Goal: Navigation & Orientation: Find specific page/section

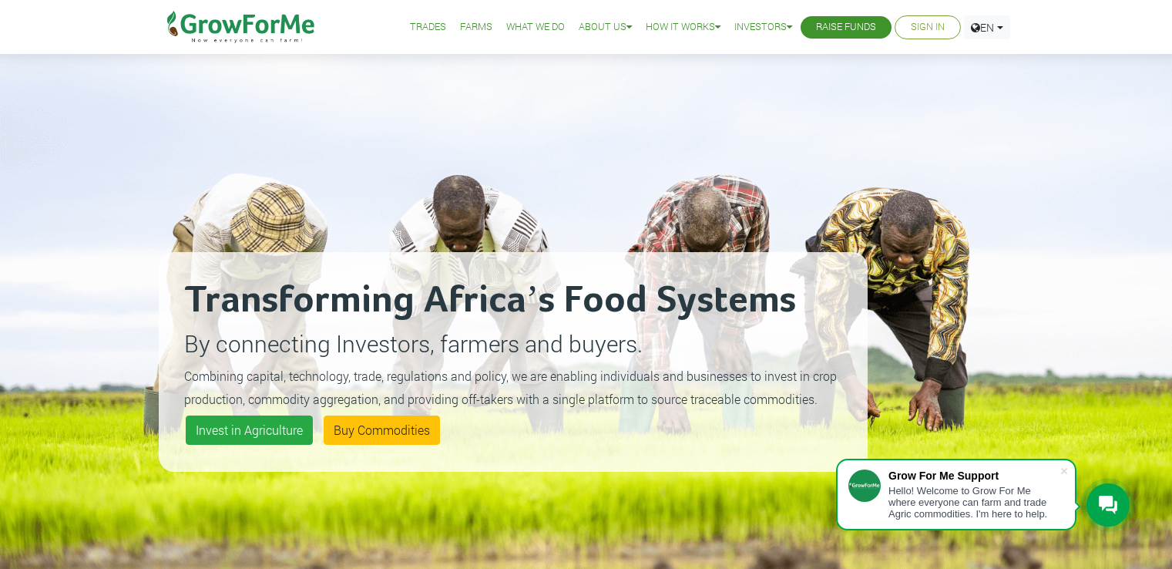
click at [663, 22] on link "How it Works" at bounding box center [683, 27] width 75 height 16
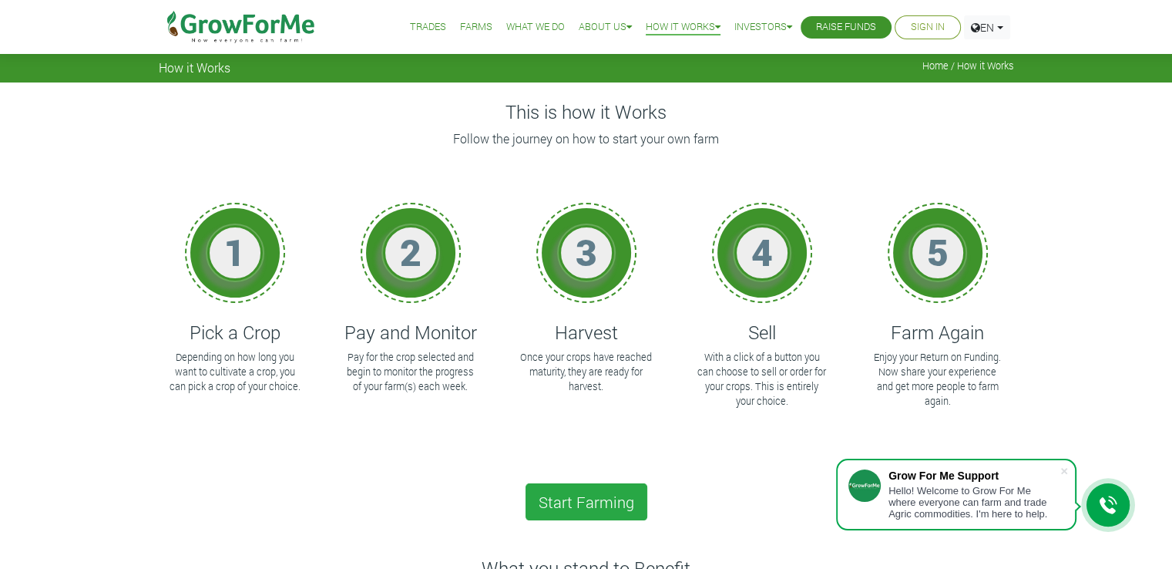
click at [663, 22] on link "How it Works" at bounding box center [683, 27] width 75 height 16
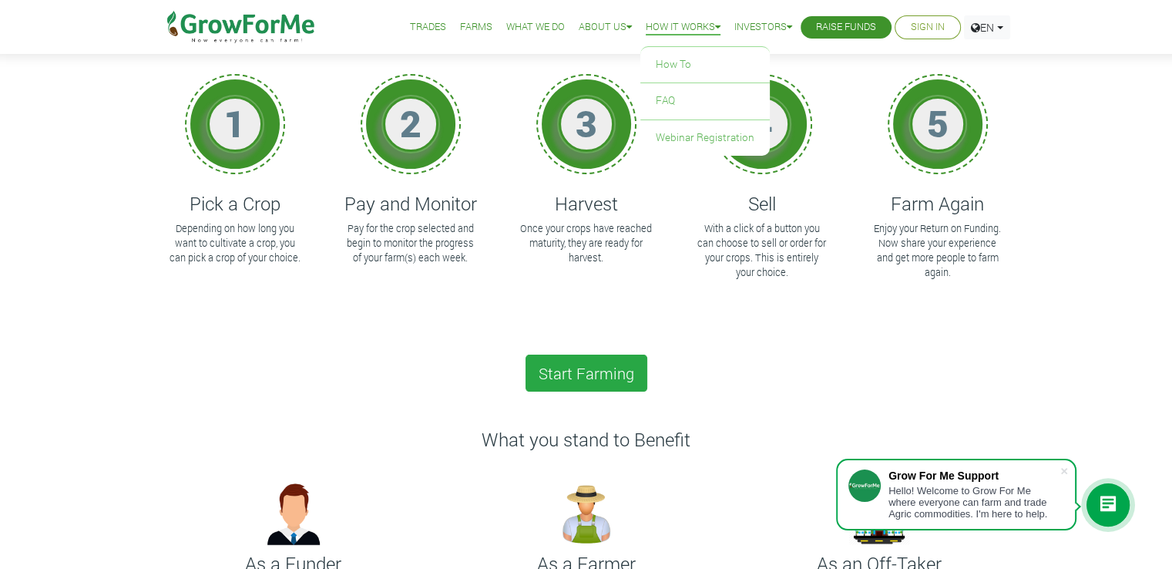
scroll to position [128, 0]
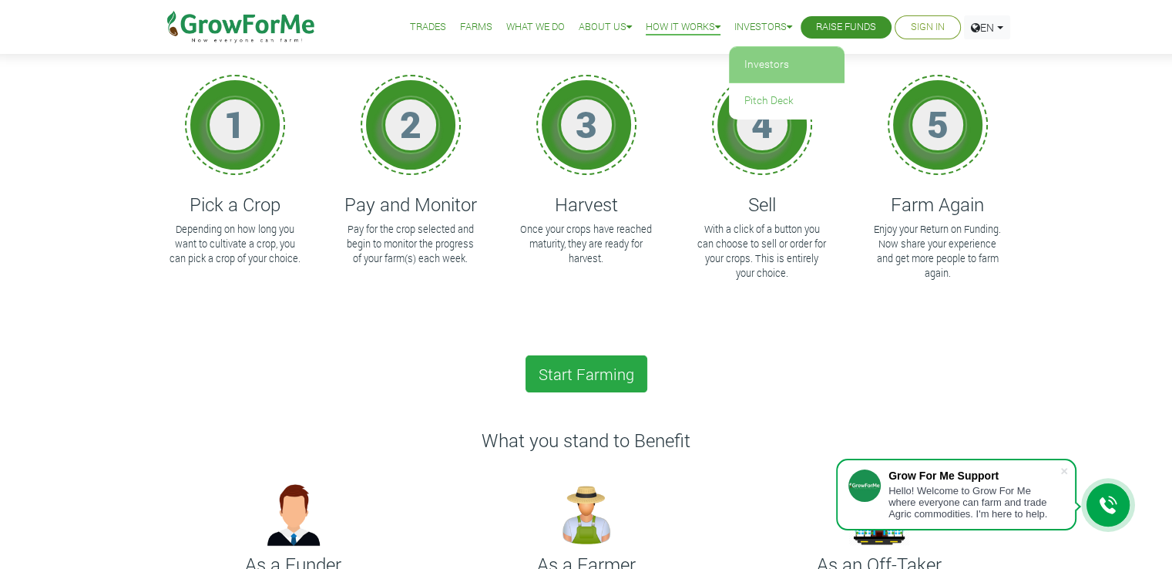
click at [753, 60] on link "Investors" at bounding box center [787, 64] width 116 height 35
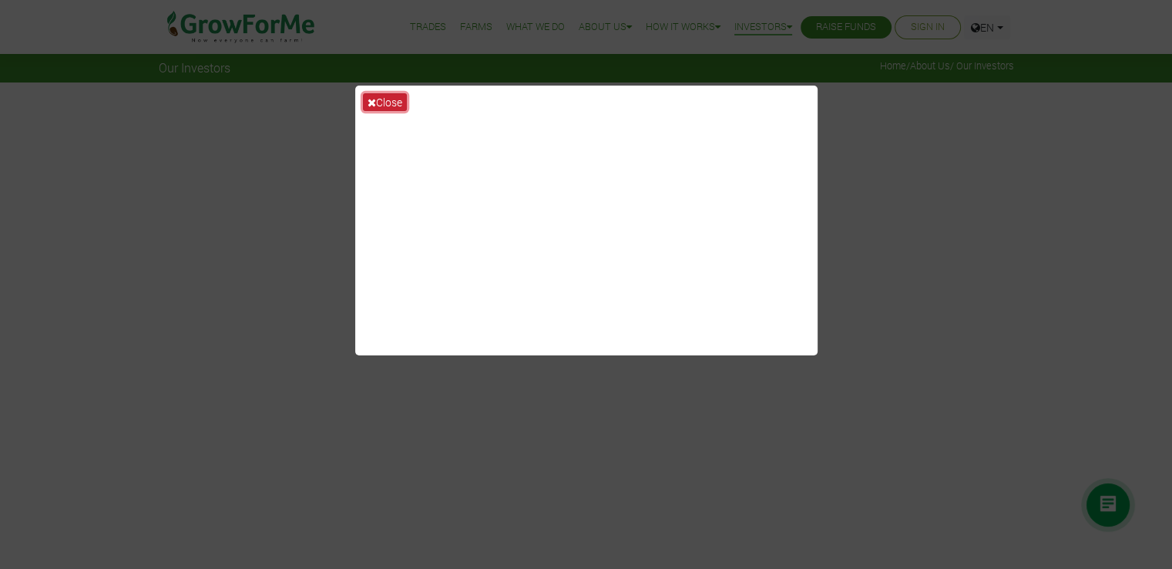
click at [394, 102] on button "Close" at bounding box center [385, 102] width 44 height 18
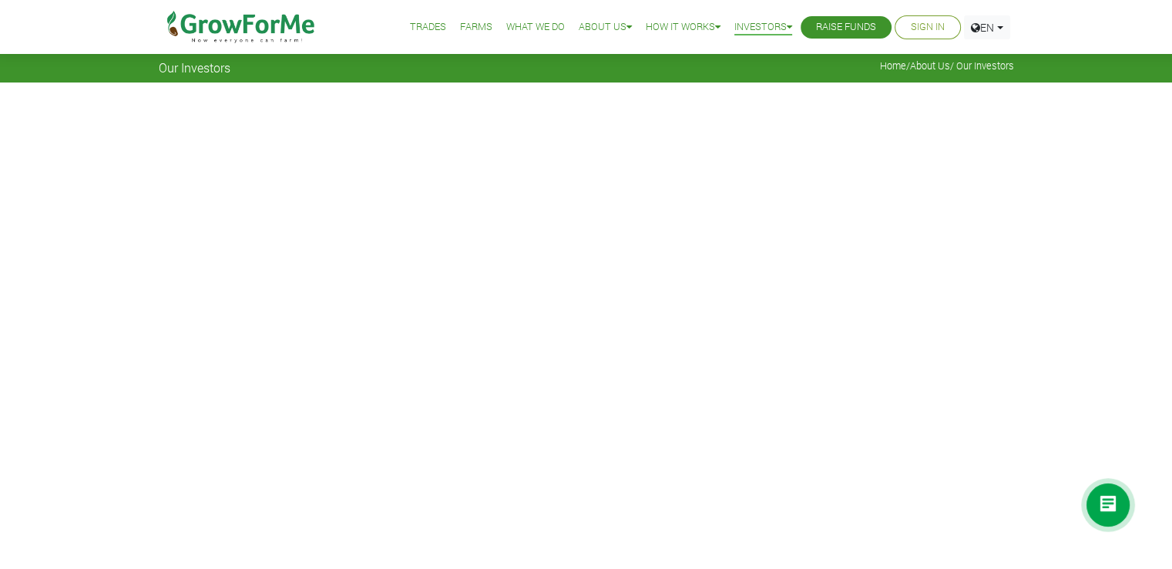
click at [931, 34] on link "Sign In" at bounding box center [928, 27] width 34 height 16
